Goal: Task Accomplishment & Management: Use online tool/utility

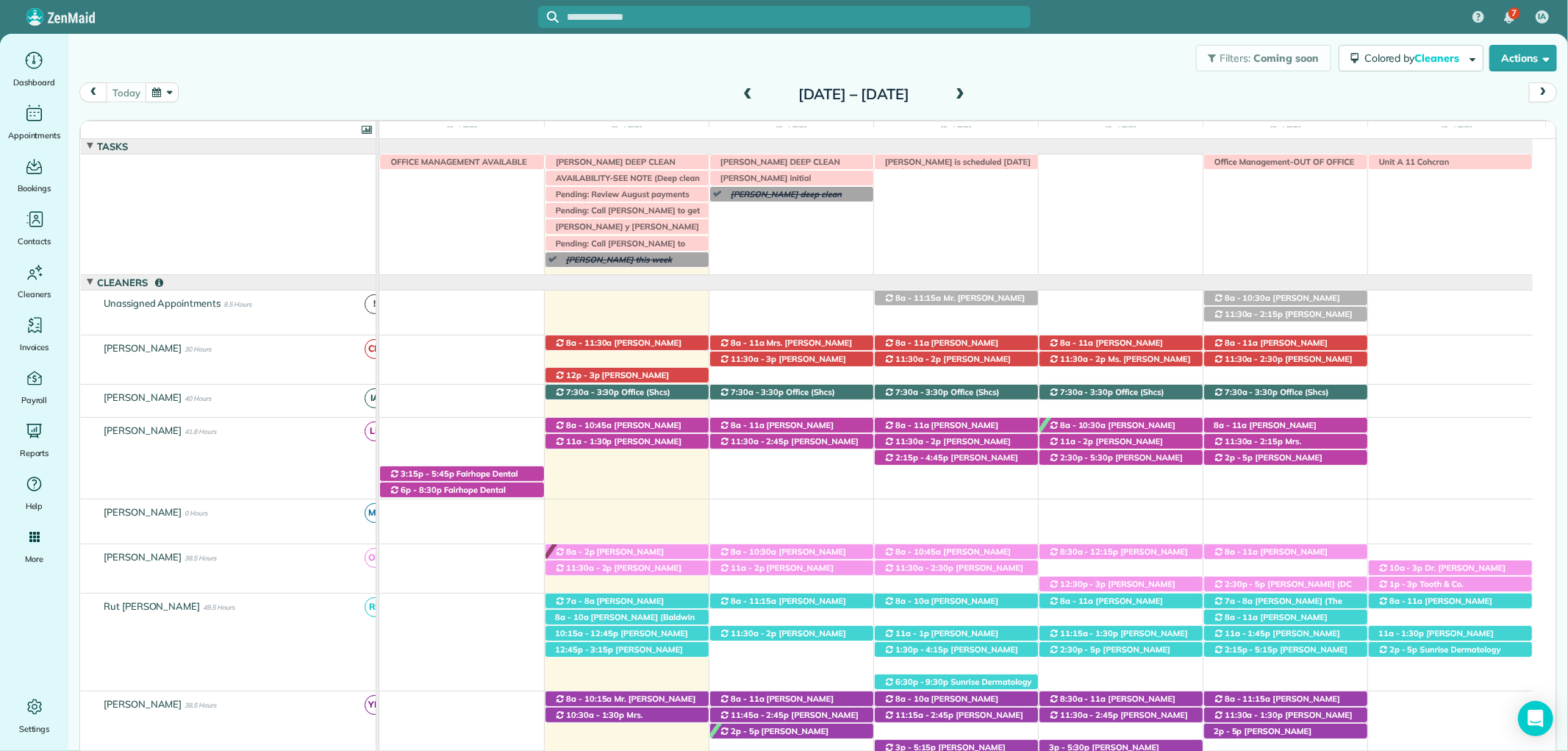
click at [634, 443] on span "[PERSON_NAME] ([PHONE_NUMBER])" at bounding box center [618, 446] width 127 height 21
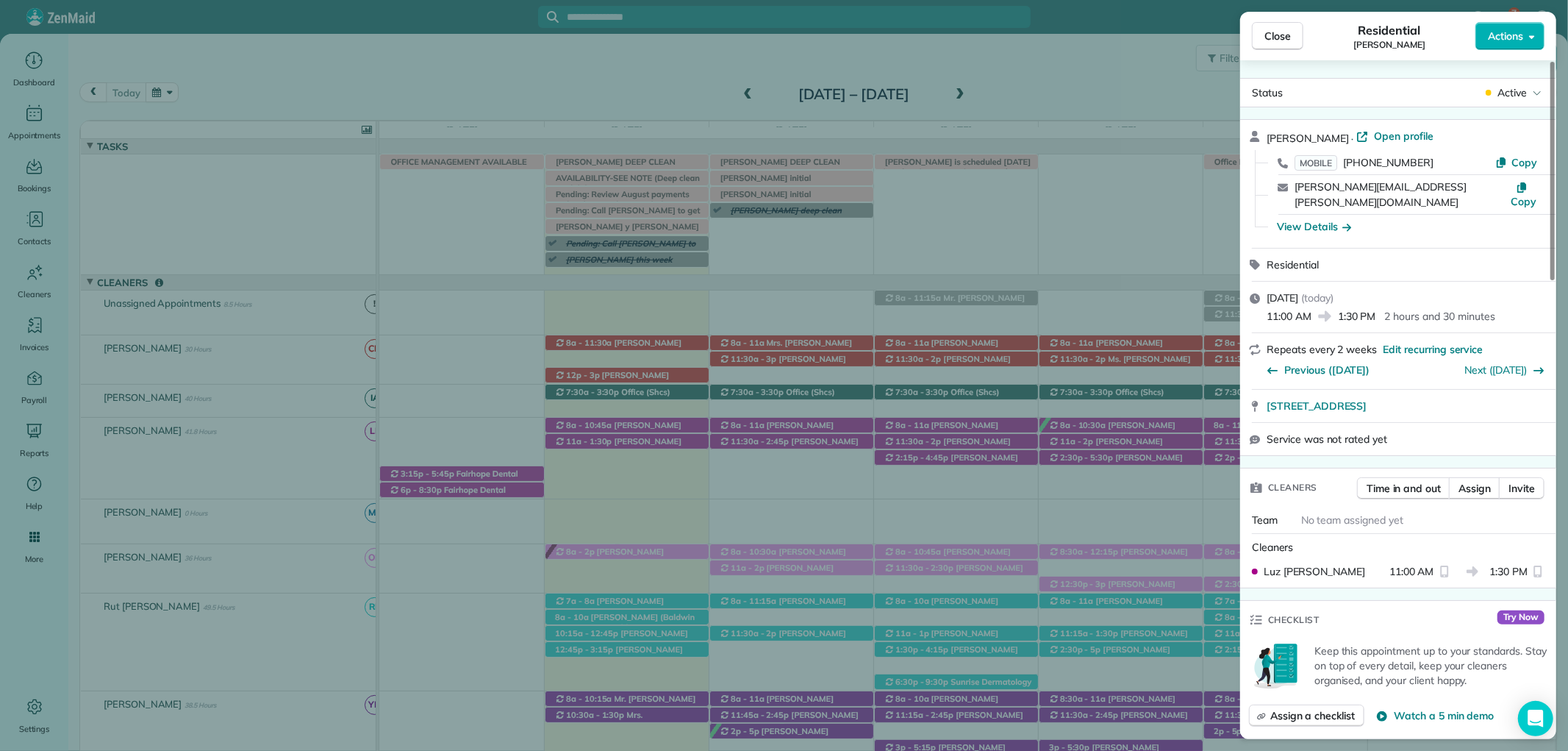
click at [1268, 45] on button "Close" at bounding box center [1277, 36] width 51 height 28
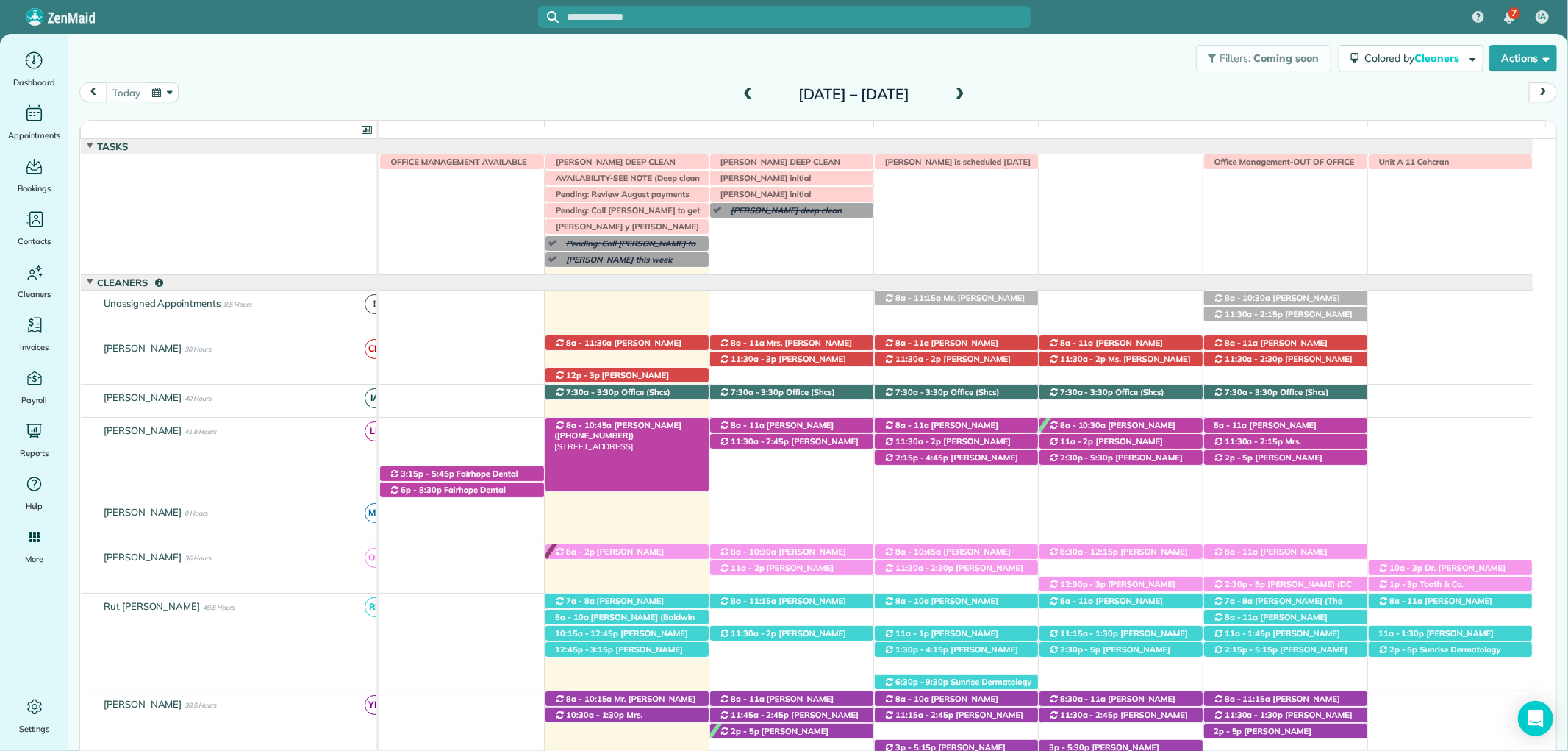
click at [626, 425] on span "[PERSON_NAME] ([PHONE_NUMBER])" at bounding box center [618, 430] width 127 height 21
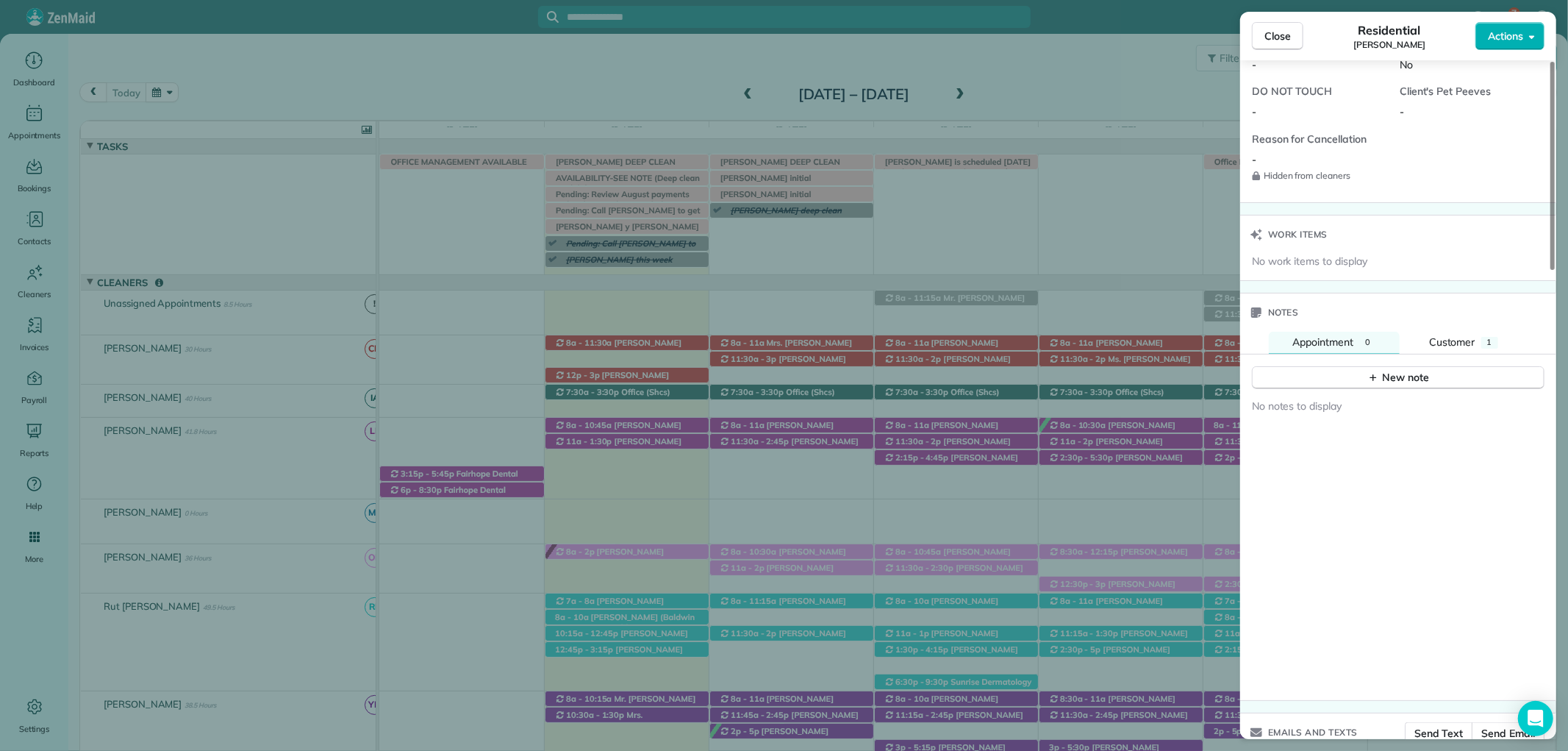
scroll to position [1039, 0]
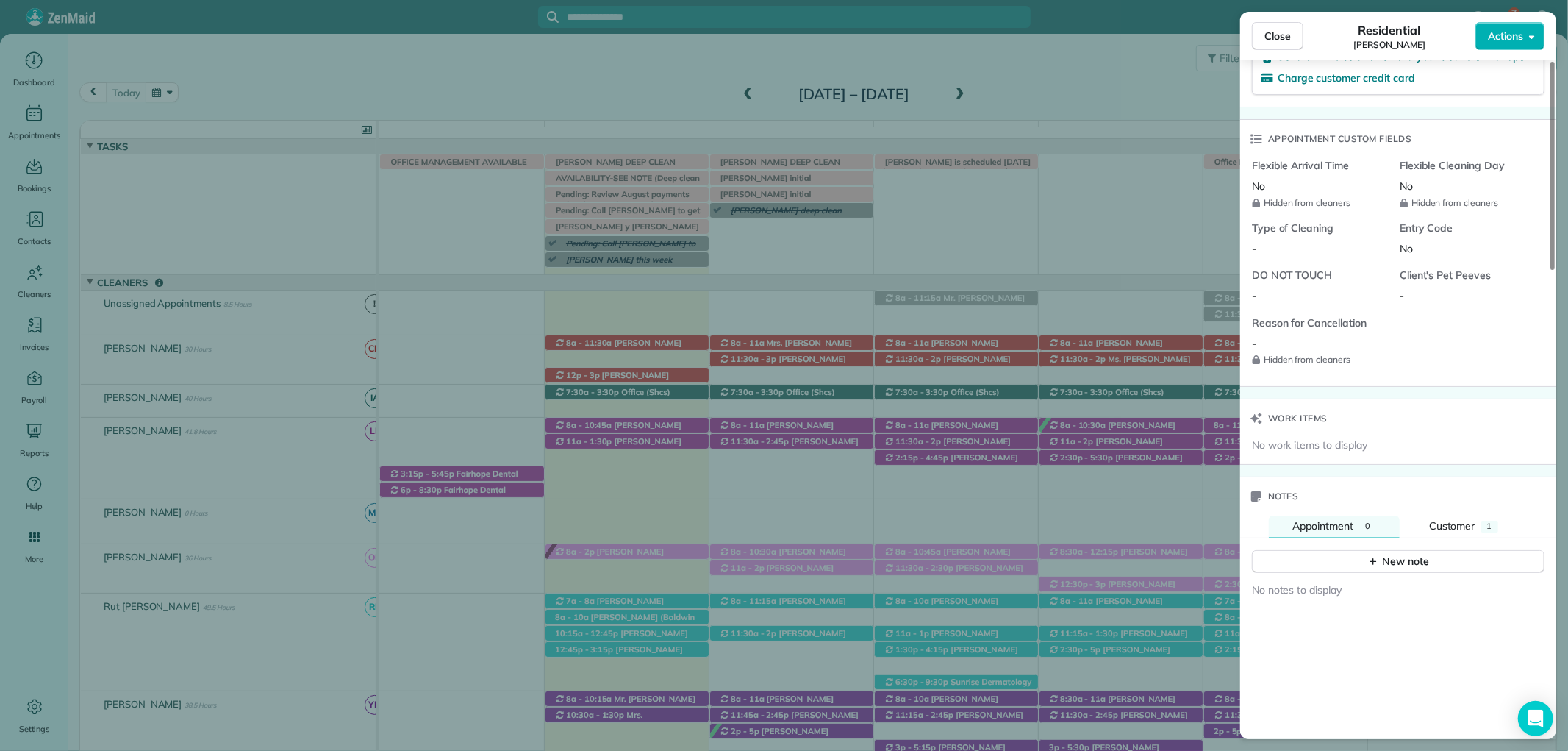
click at [1474, 512] on div "Notes" at bounding box center [1398, 496] width 316 height 38
click at [1471, 518] on div "Customer" at bounding box center [1452, 526] width 46 height 16
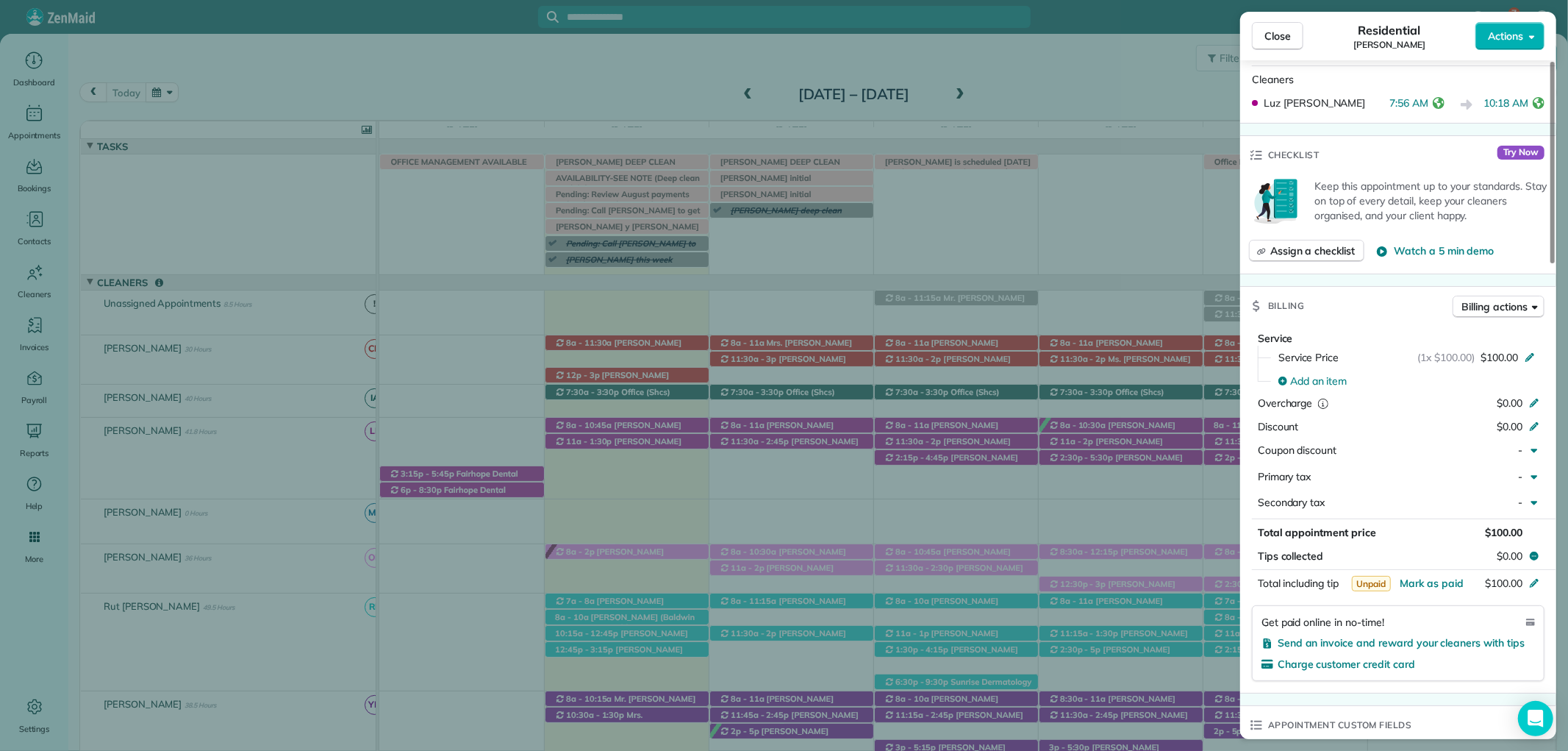
scroll to position [0, 0]
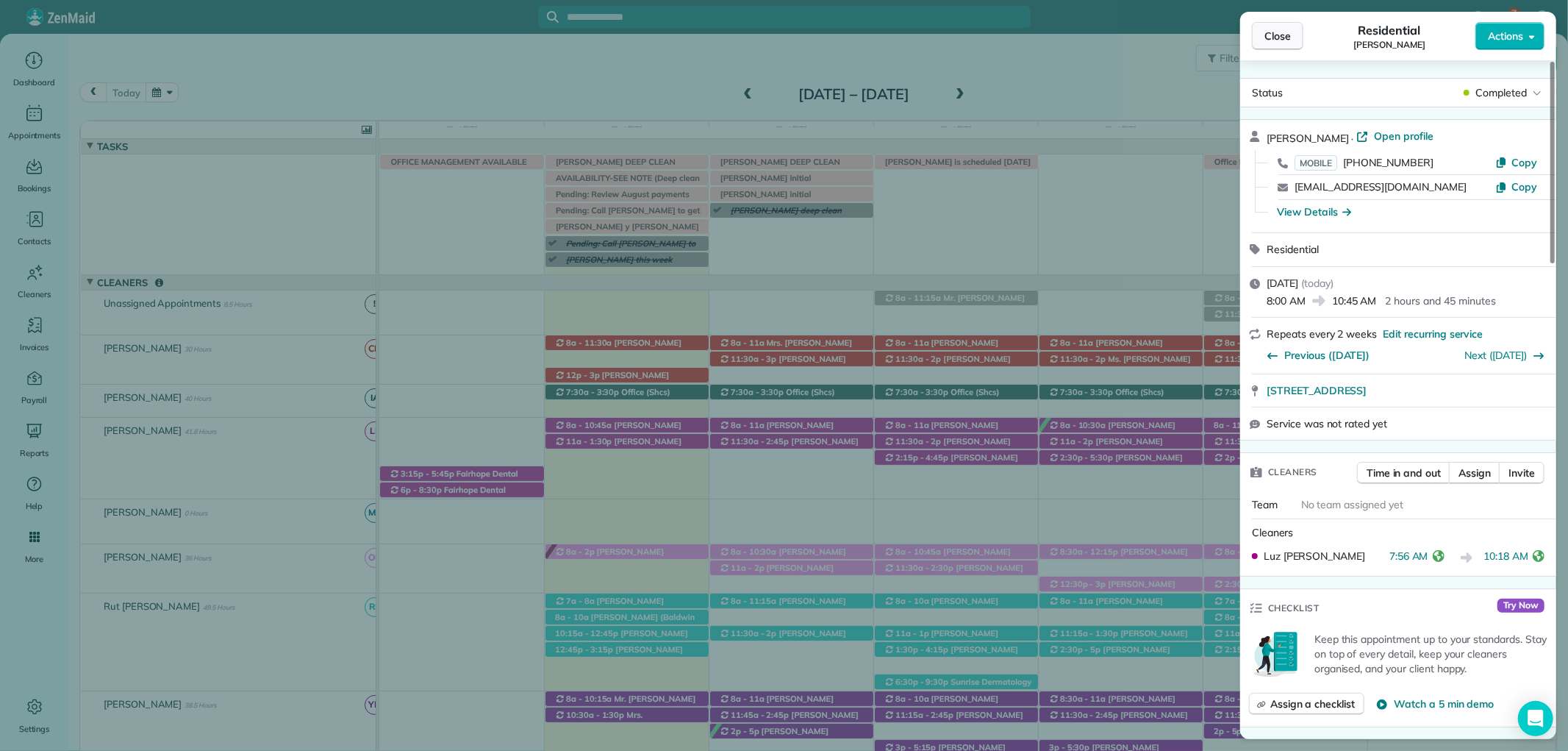
click at [1277, 35] on span "Close" at bounding box center [1277, 36] width 26 height 15
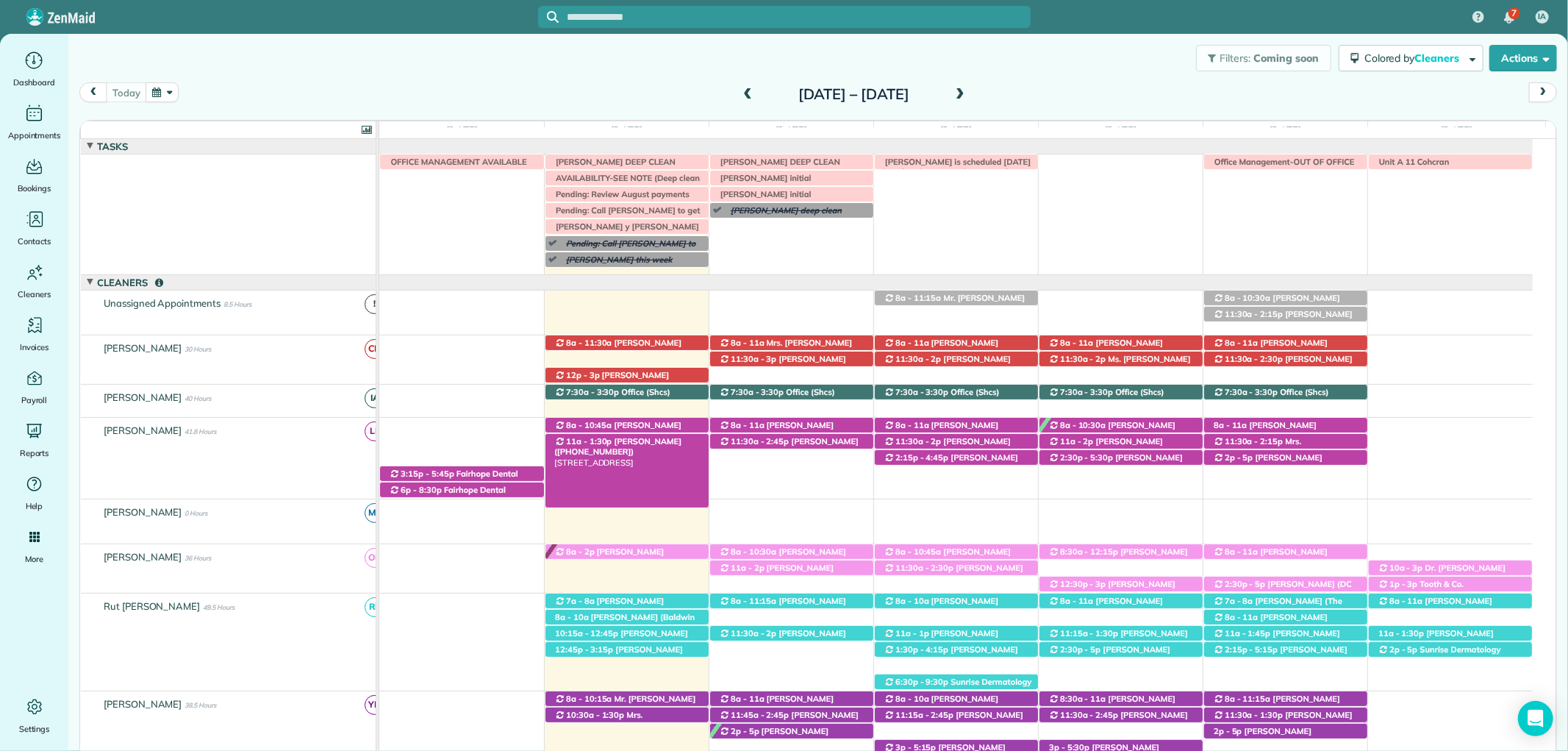
click at [686, 444] on div "11a - 1:30p [PERSON_NAME] ([PHONE_NUMBER]) [STREET_ADDRESS]" at bounding box center [627, 441] width 163 height 15
